Goal: Find specific page/section: Find specific page/section

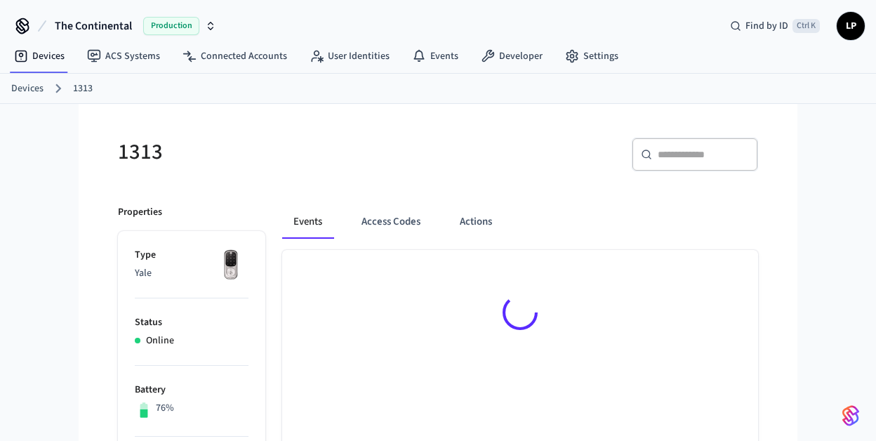
click at [24, 91] on link "Devices" at bounding box center [27, 88] width 32 height 15
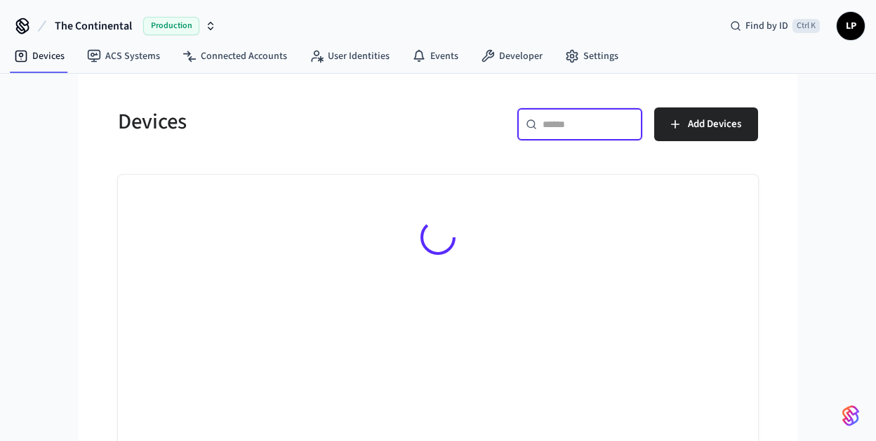
click at [566, 124] on input "text" at bounding box center [588, 124] width 91 height 14
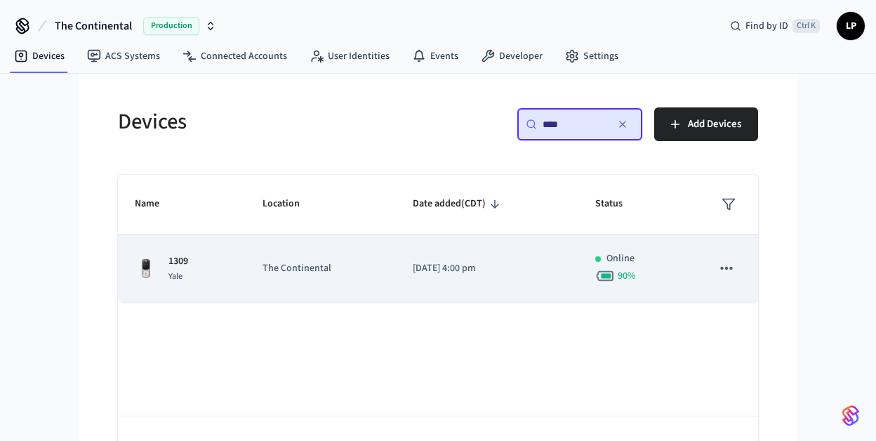
type input "****"
click at [351, 286] on td "The Continental" at bounding box center [321, 268] width 150 height 69
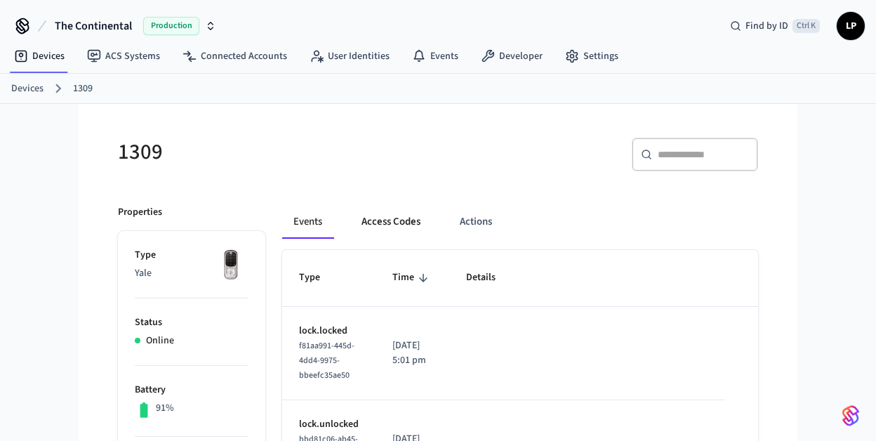
click at [372, 234] on button "Access Codes" at bounding box center [390, 222] width 81 height 34
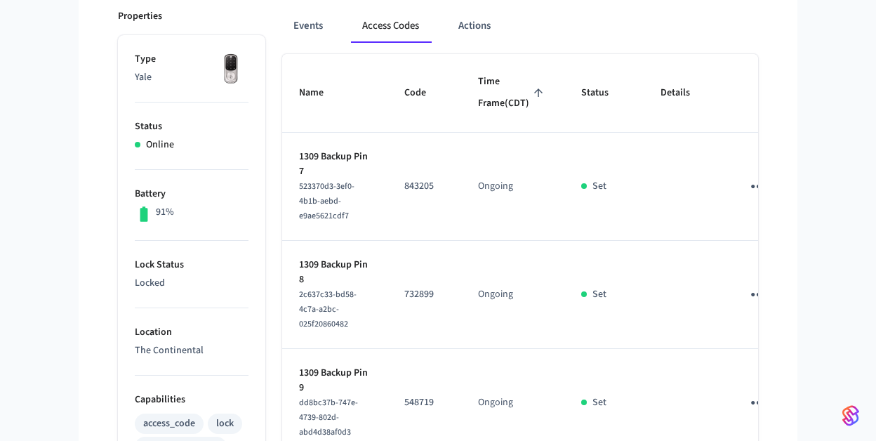
scroll to position [186, 0]
